Goal: Task Accomplishment & Management: Manage account settings

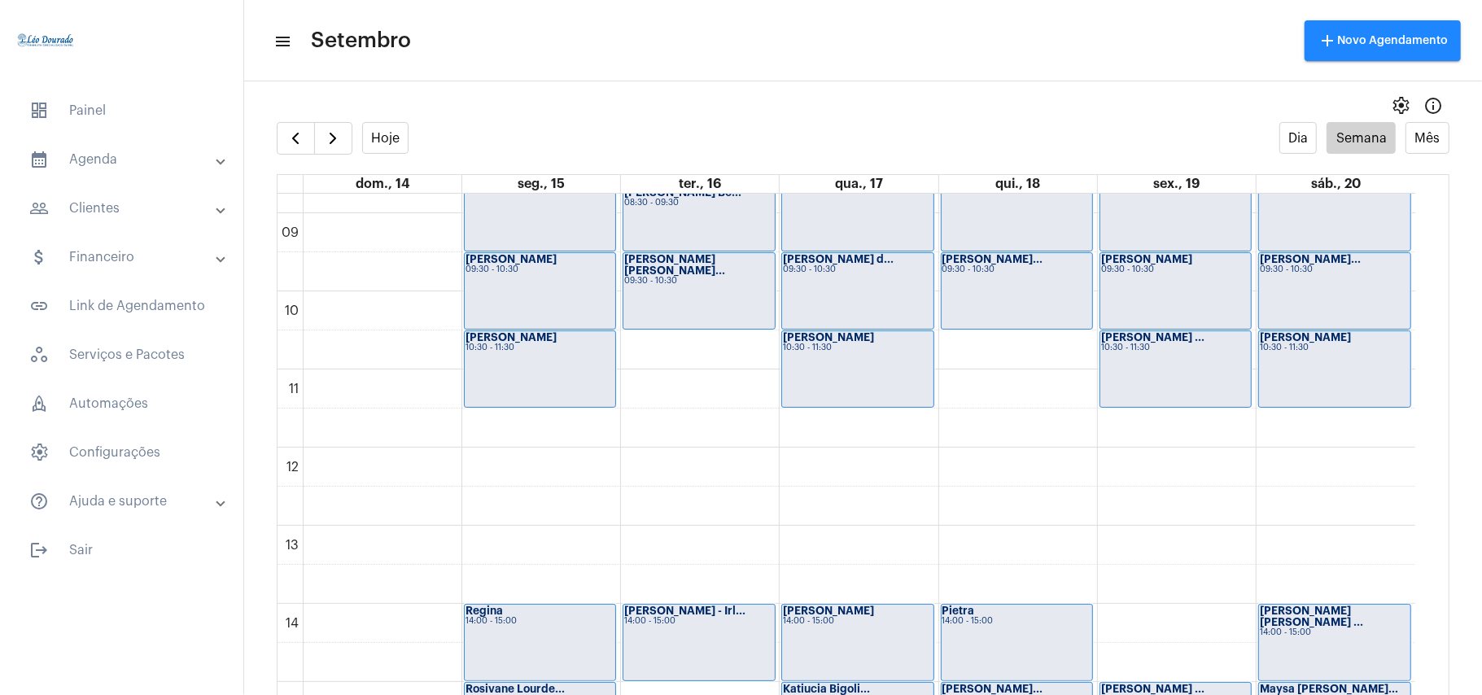
scroll to position [687, 0]
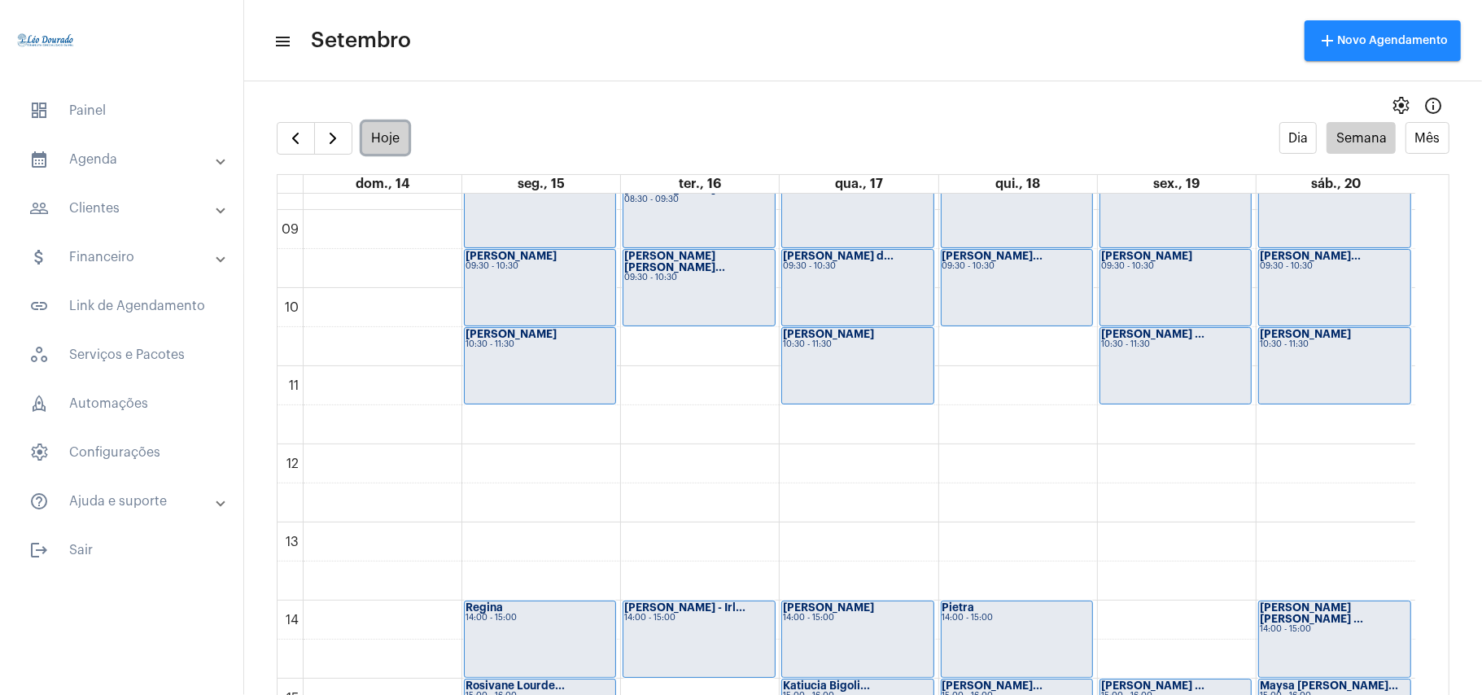
click at [371, 134] on button "Hoje" at bounding box center [385, 138] width 47 height 32
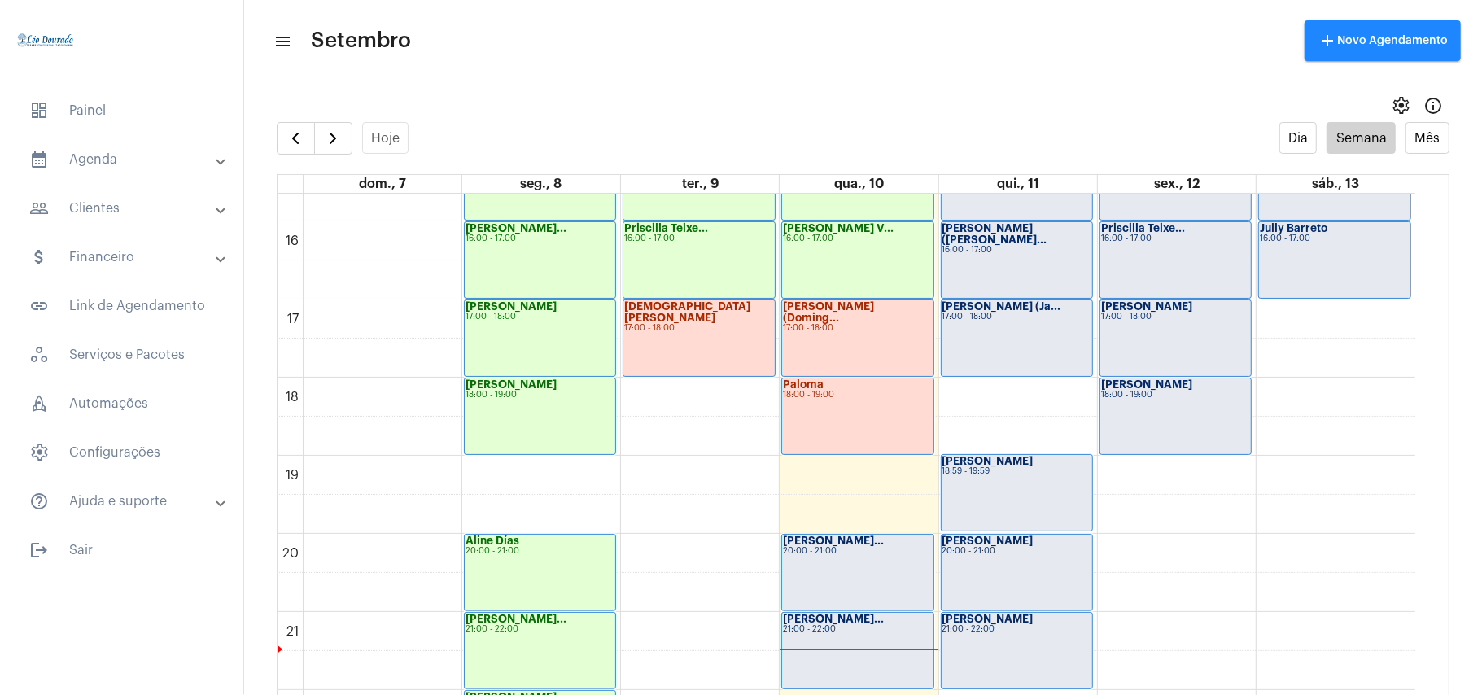
scroll to position [1342, 0]
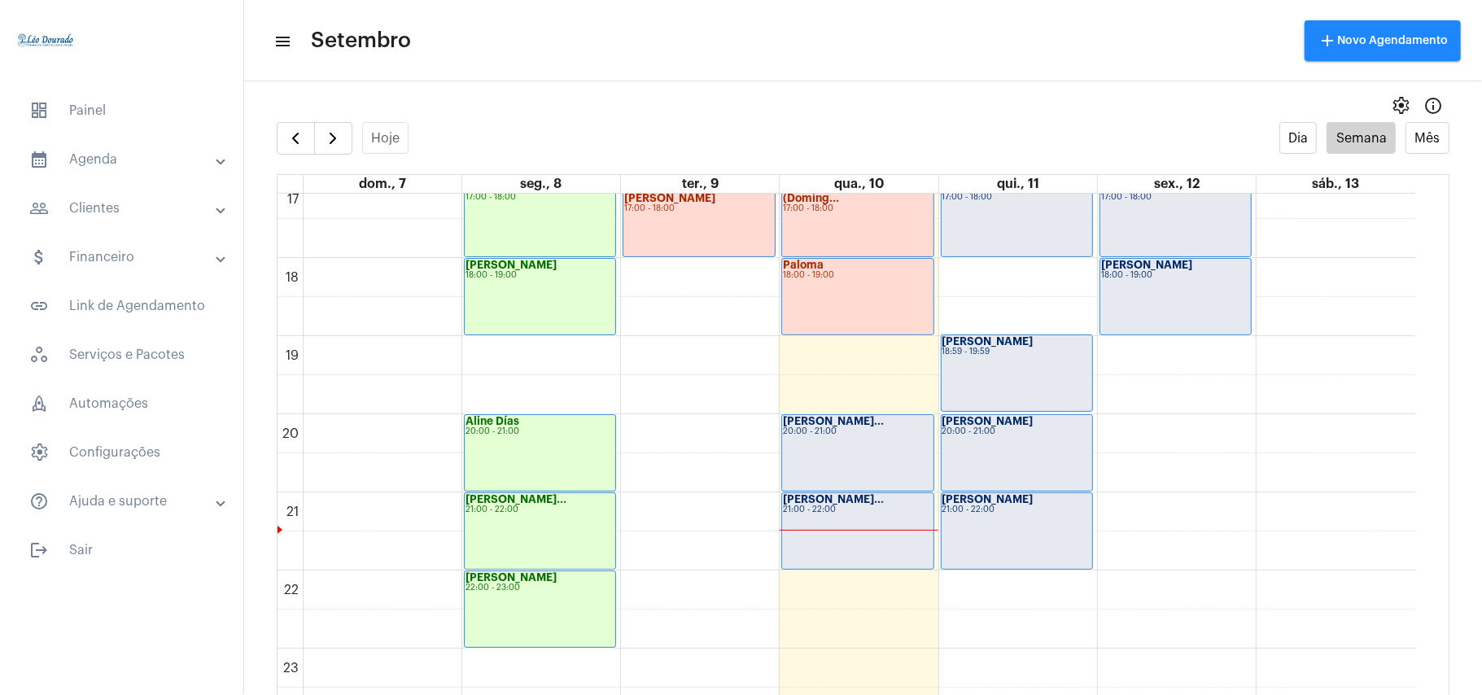
click at [849, 433] on div "20:00 - 21:00" at bounding box center [857, 431] width 149 height 9
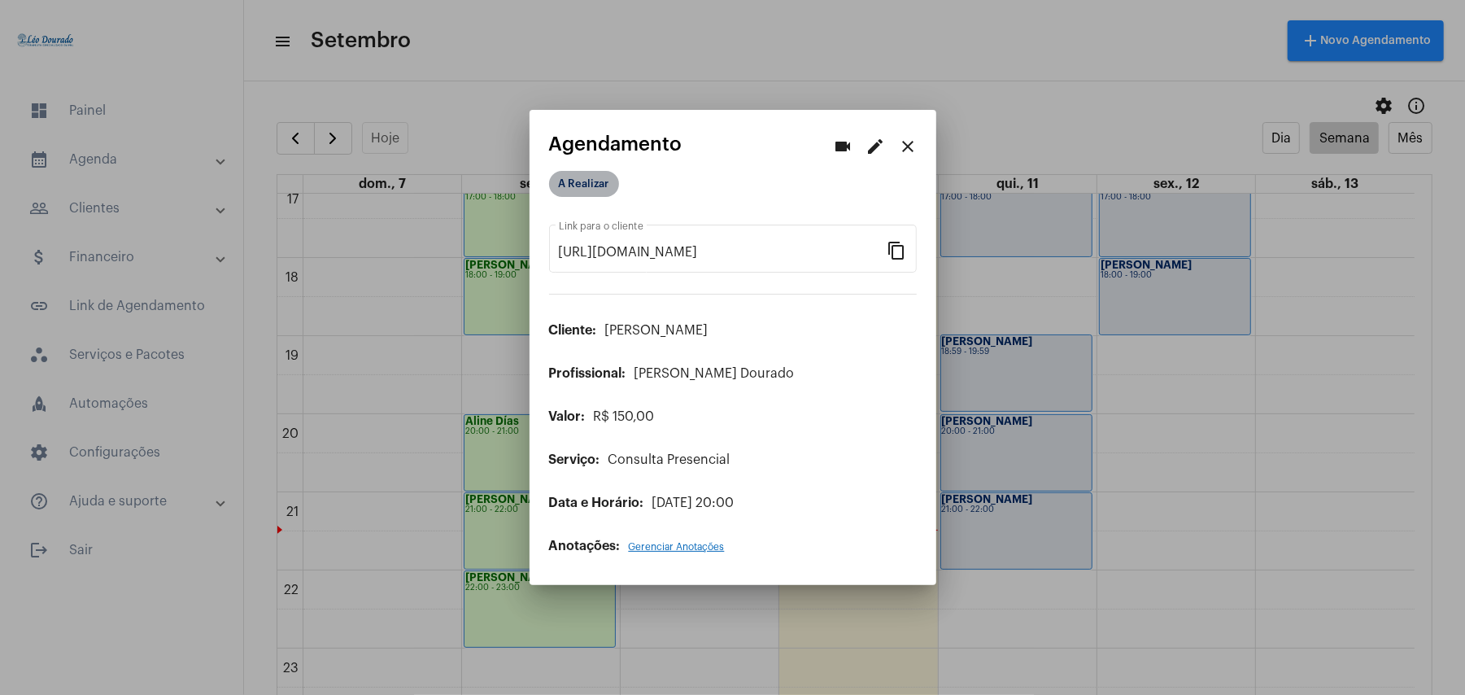
click at [591, 182] on mat-chip "A Realizar" at bounding box center [584, 184] width 70 height 26
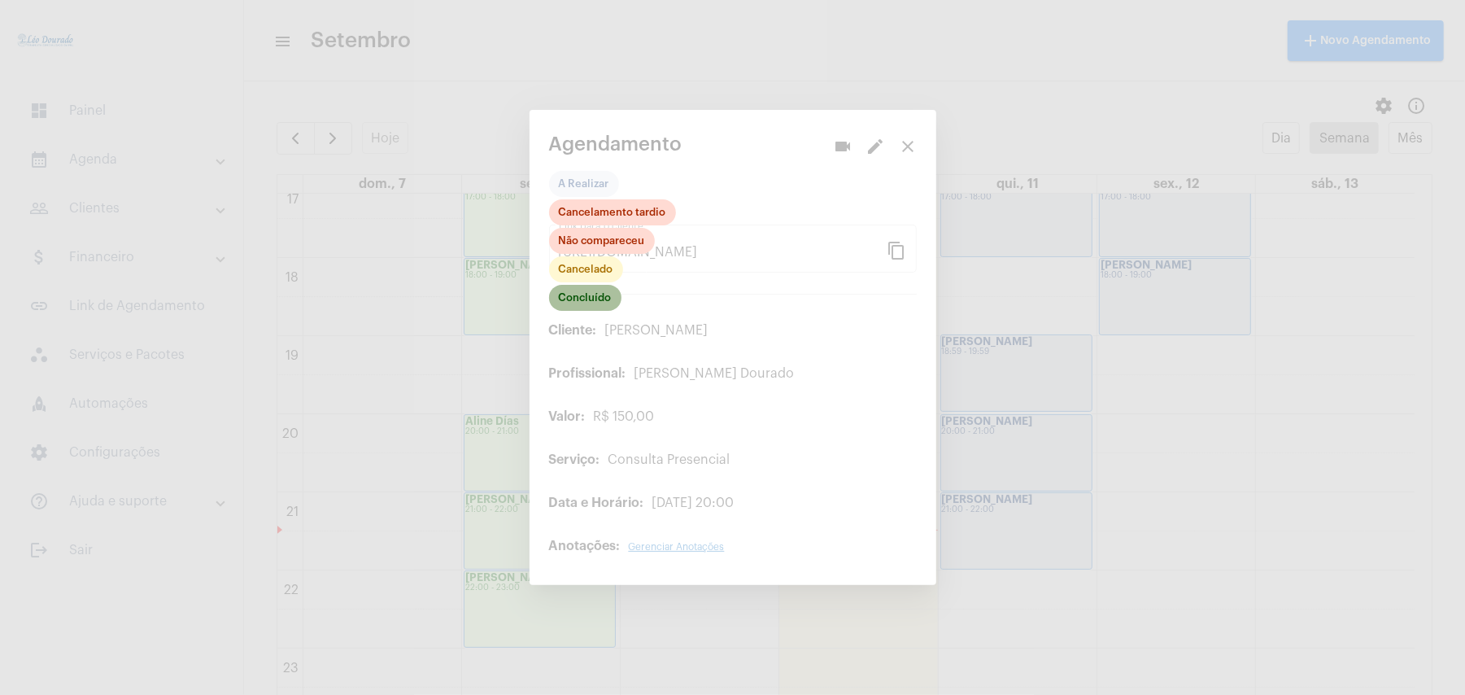
click at [584, 290] on mat-chip "Concluído" at bounding box center [585, 298] width 72 height 26
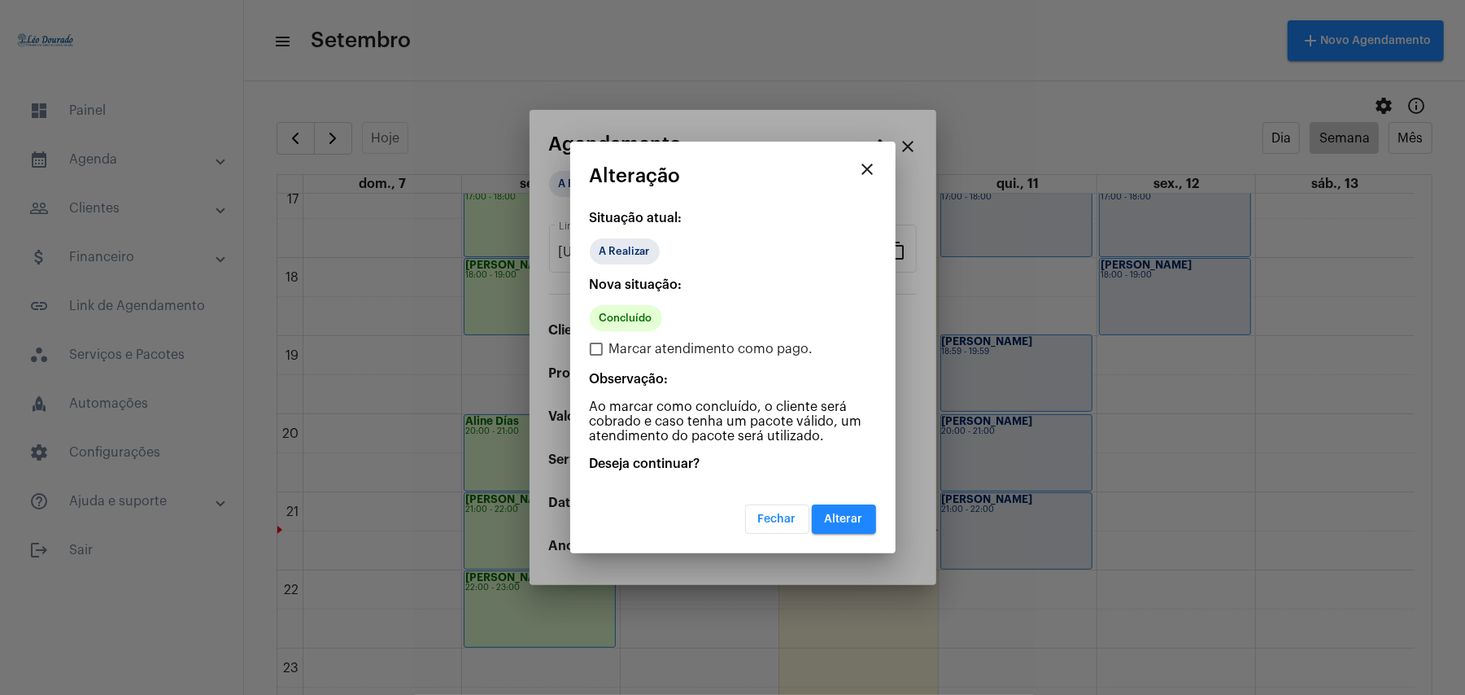
click at [604, 346] on label "Marcar atendimento como pago." at bounding box center [702, 349] width 224 height 20
click at [596, 356] on input "Marcar atendimento como pago." at bounding box center [596, 356] width 1 height 1
checkbox input "true"
click at [838, 525] on button "Alterar" at bounding box center [844, 518] width 64 height 29
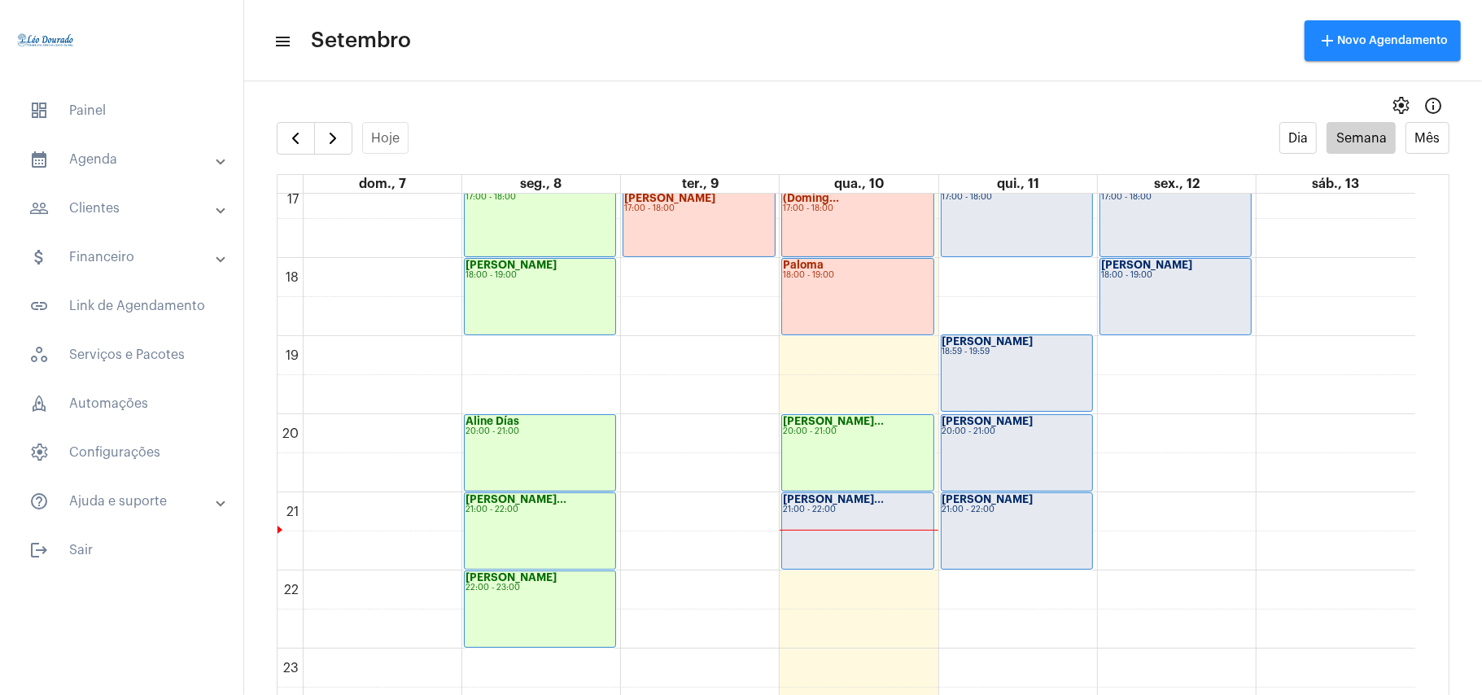
click at [838, 525] on div "[PERSON_NAME]... 21:00 - 22:00" at bounding box center [857, 531] width 151 height 76
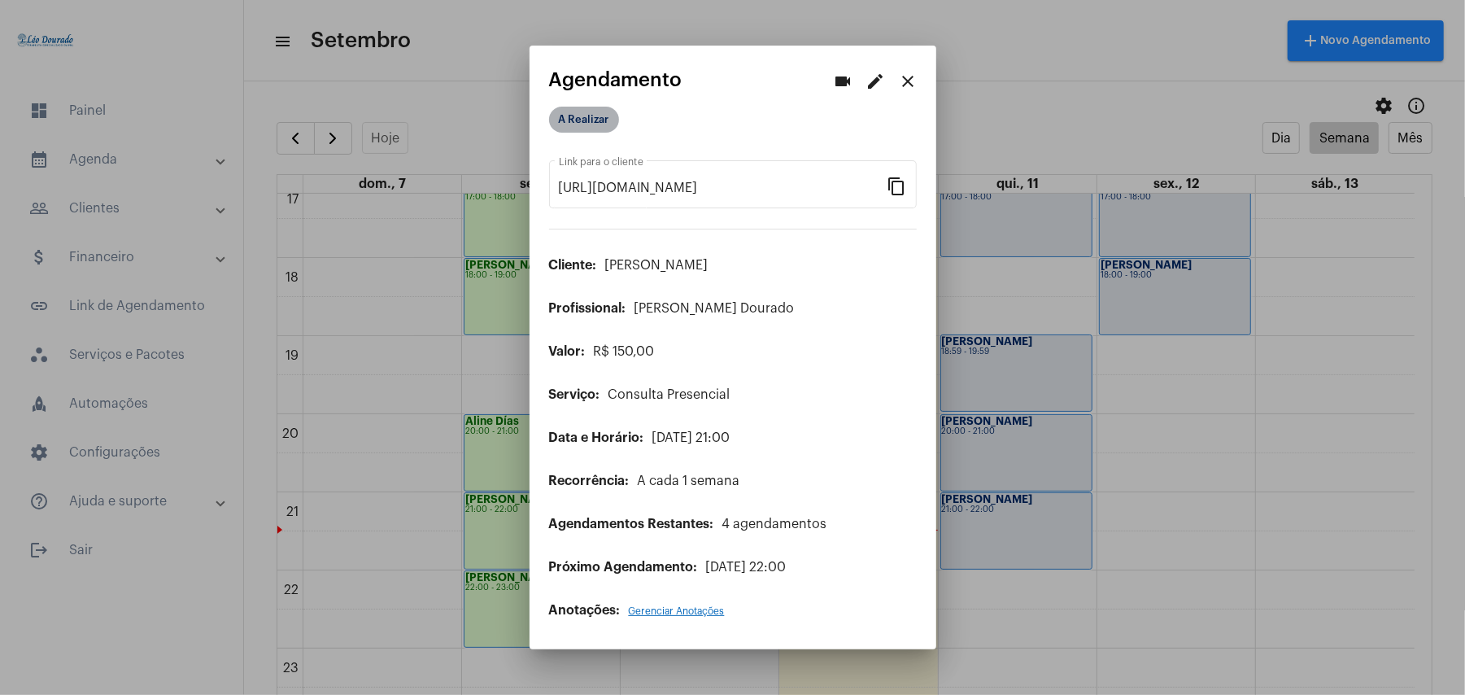
click at [587, 117] on mat-chip "A Realizar" at bounding box center [584, 120] width 70 height 26
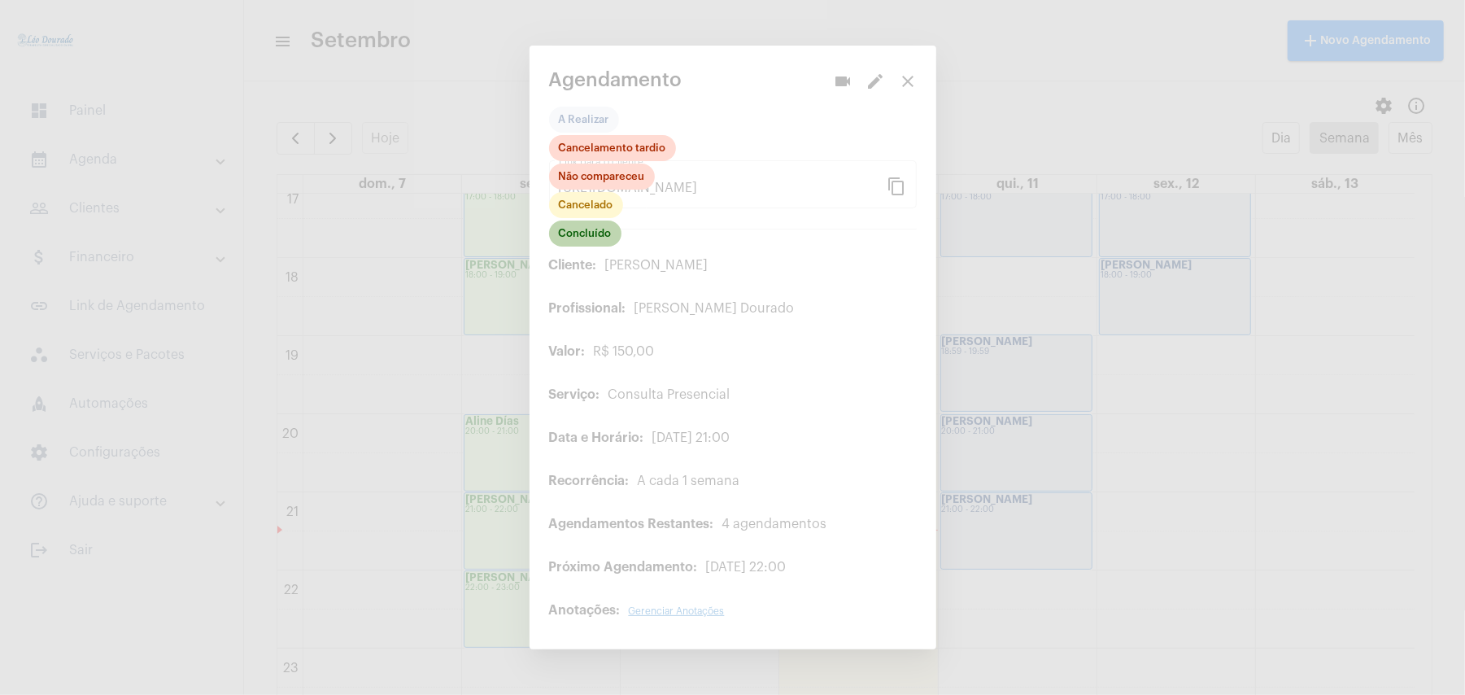
click at [587, 238] on mat-chip "Concluído" at bounding box center [585, 233] width 72 height 26
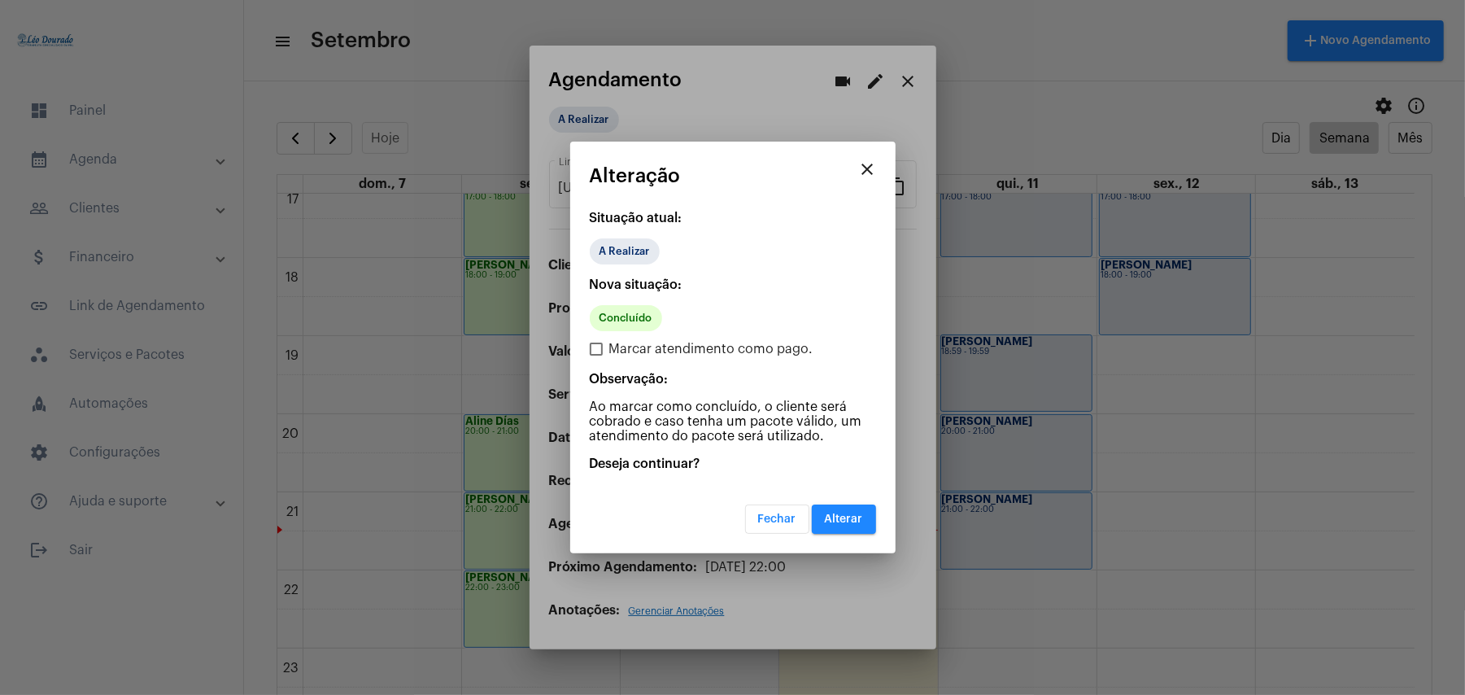
click at [607, 351] on label "Marcar atendimento como pago." at bounding box center [702, 349] width 224 height 20
click at [596, 356] on input "Marcar atendimento como pago." at bounding box center [596, 356] width 1 height 1
checkbox input "true"
click at [850, 519] on span "Alterar" at bounding box center [844, 518] width 38 height 11
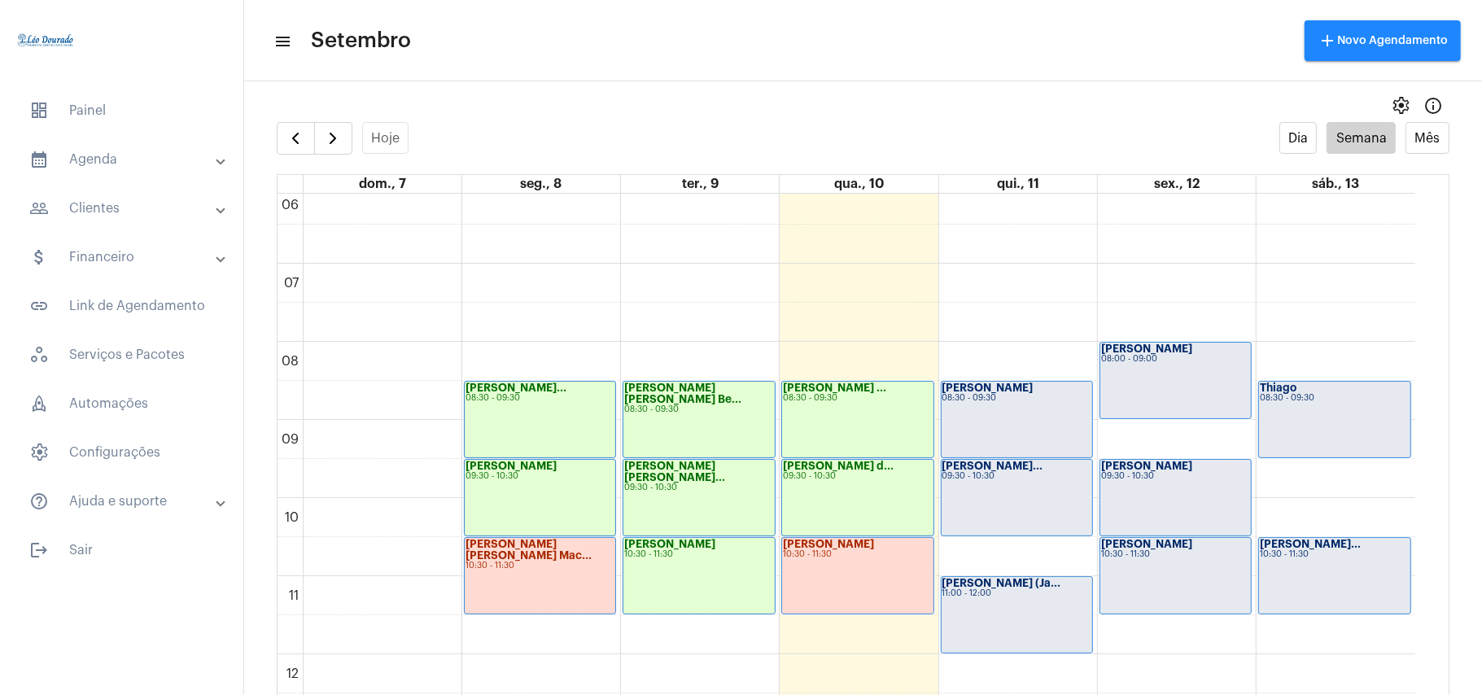
scroll to position [474, 0]
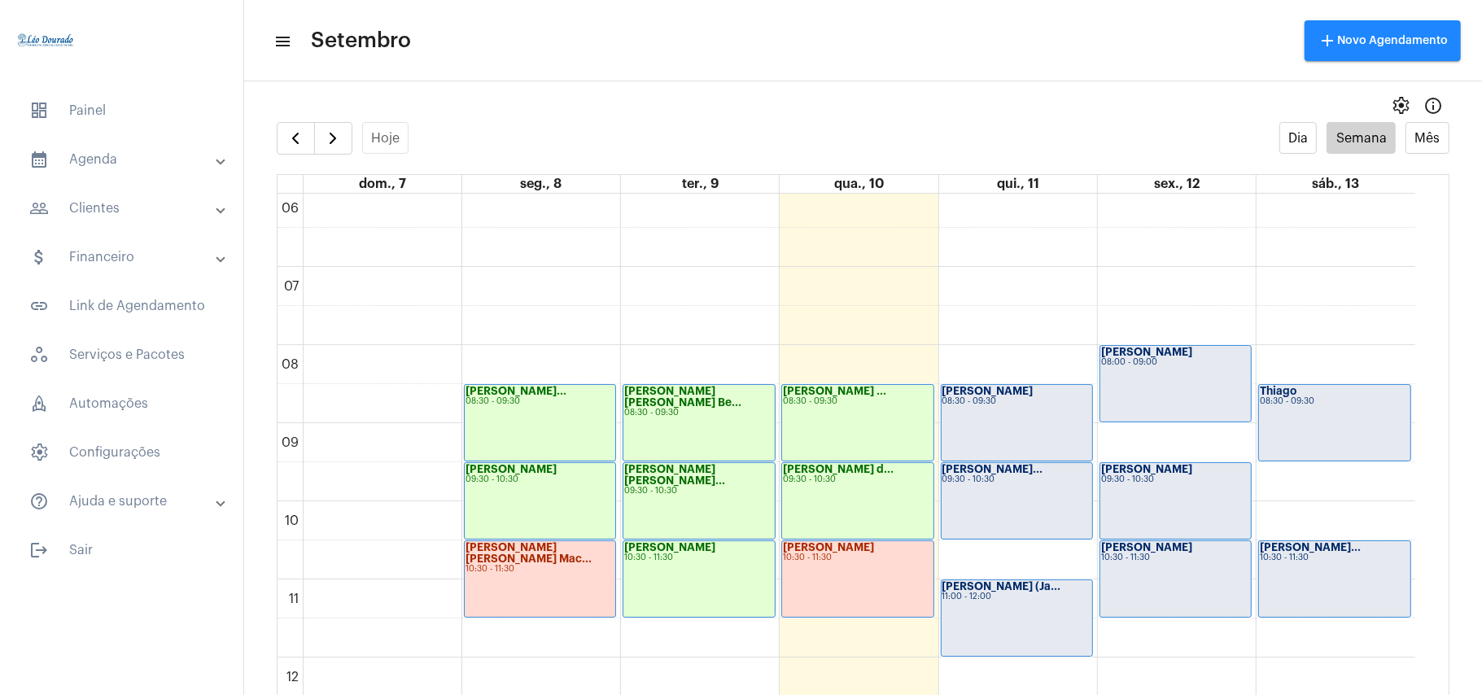
click at [806, 39] on mat-toolbar-row "menu Setembro add Novo Agendamento" at bounding box center [863, 41] width 1238 height 52
